Goal: Information Seeking & Learning: Learn about a topic

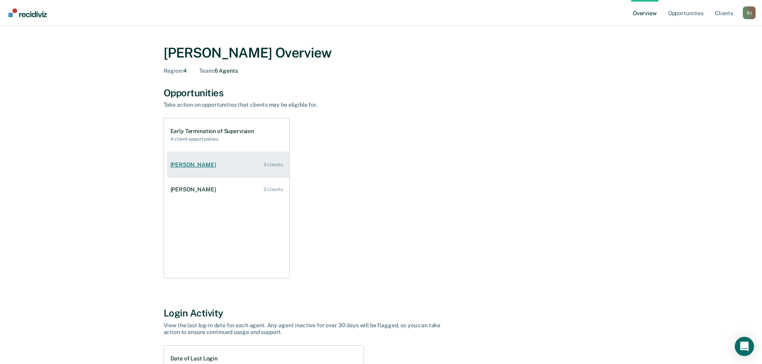
click at [214, 163] on link "[PERSON_NAME] 2 clients" at bounding box center [228, 165] width 122 height 23
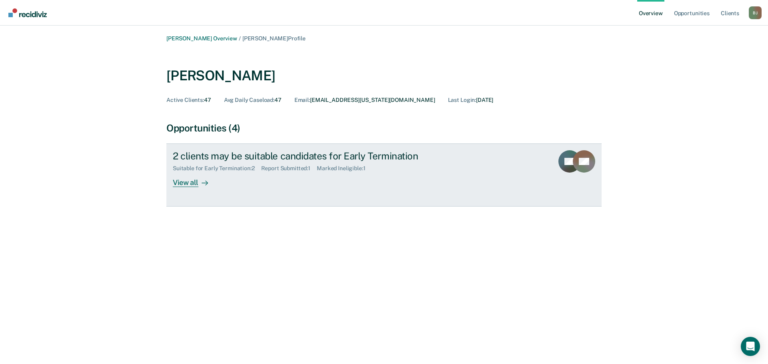
click at [196, 186] on div "View all" at bounding box center [195, 180] width 45 height 16
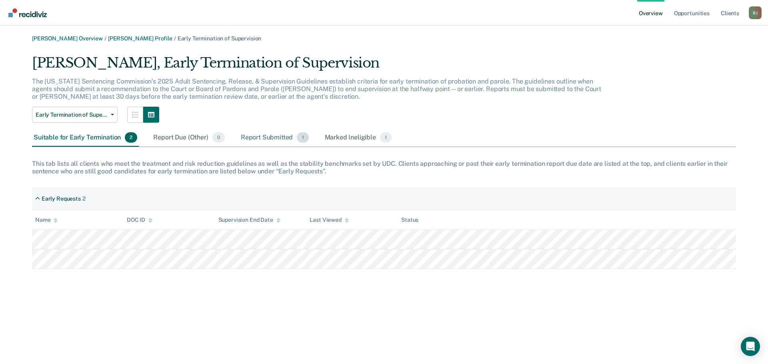
click at [270, 137] on div "Report Submitted 1" at bounding box center [274, 138] width 71 height 18
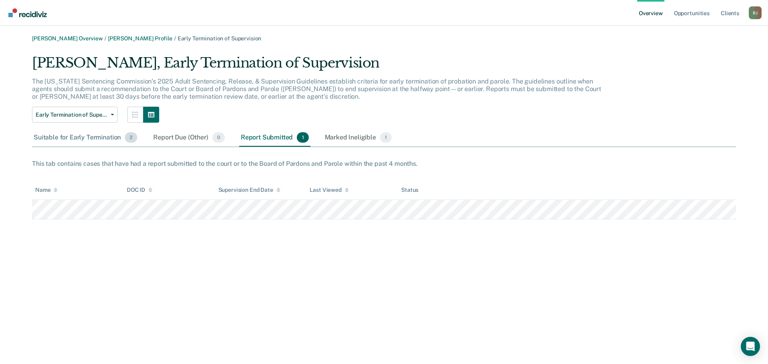
click at [72, 138] on div "Suitable for Early Termination 2" at bounding box center [85, 138] width 107 height 18
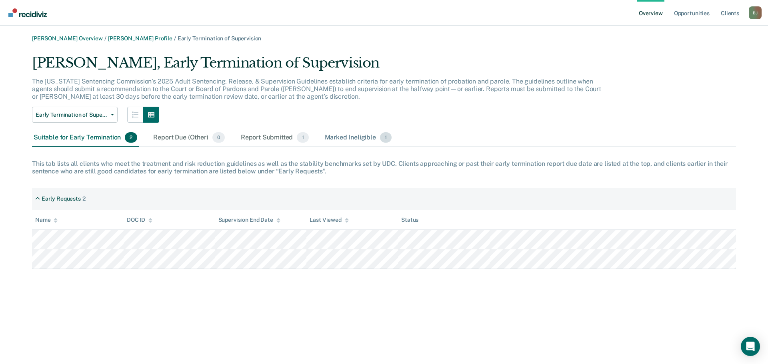
click at [348, 137] on div "Marked Ineligible 1" at bounding box center [358, 138] width 70 height 18
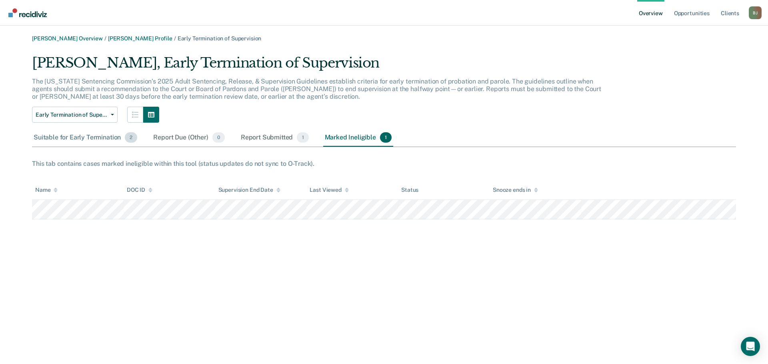
click at [109, 139] on div "Suitable for Early Termination 2" at bounding box center [85, 138] width 107 height 18
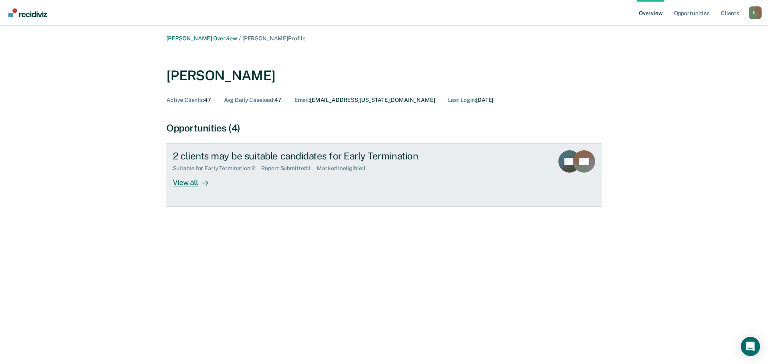
click at [183, 186] on div "View all" at bounding box center [195, 180] width 45 height 16
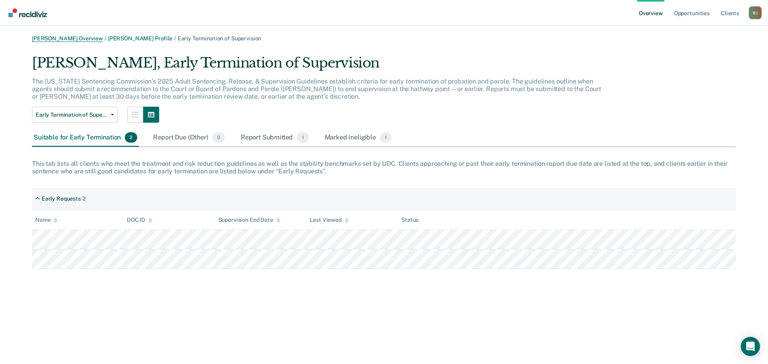
click at [74, 38] on link "[PERSON_NAME] Overview" at bounding box center [67, 38] width 71 height 7
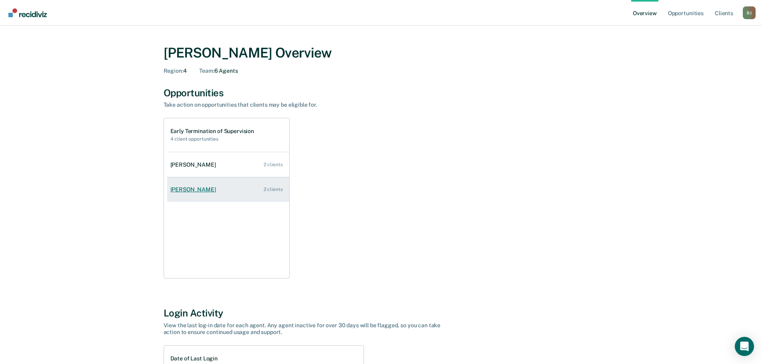
click at [214, 190] on link "[PERSON_NAME] 2 clients" at bounding box center [228, 189] width 122 height 23
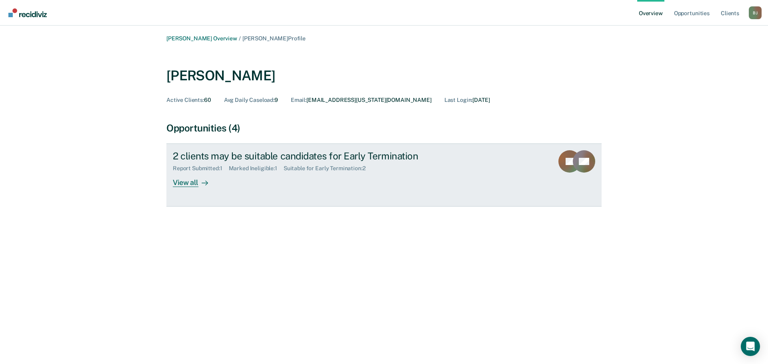
click at [192, 178] on div "View all" at bounding box center [195, 180] width 45 height 16
